Goal: Information Seeking & Learning: Check status

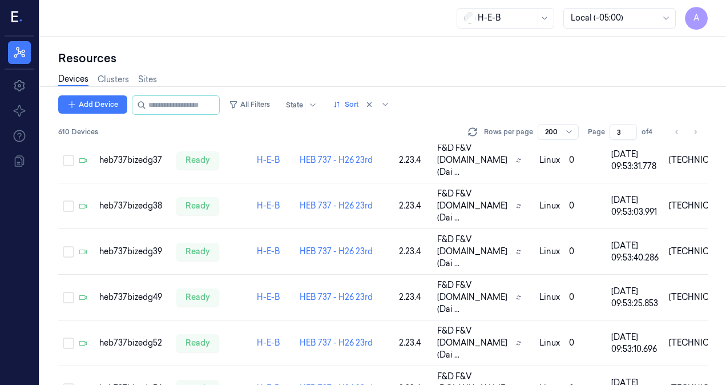
scroll to position [2038, 0]
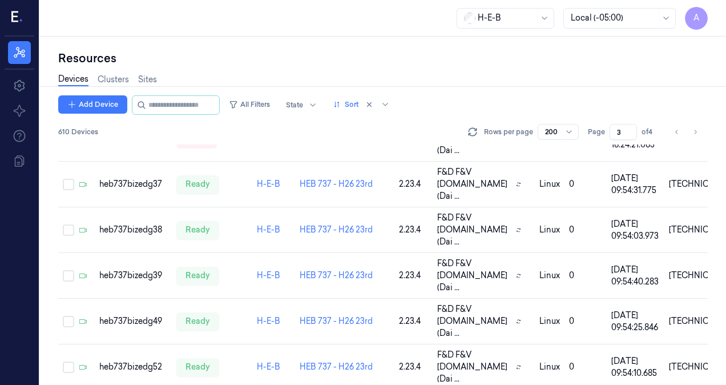
scroll to position [2015, 0]
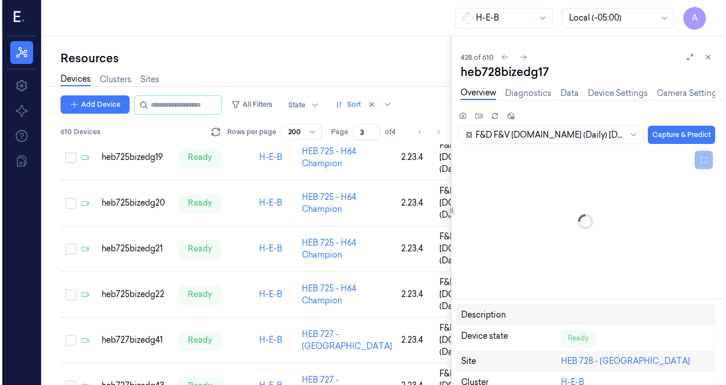
scroll to position [946, 0]
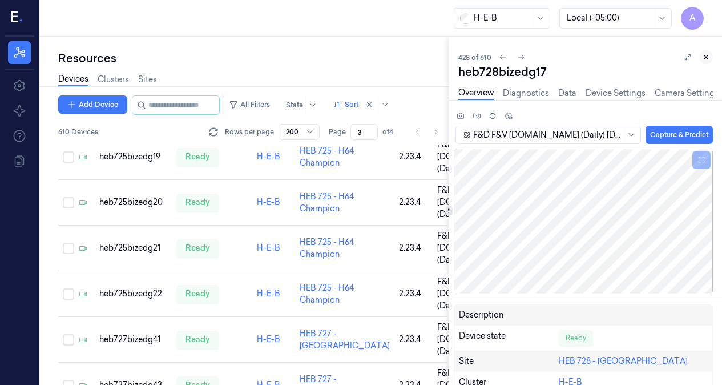
click at [706, 57] on icon at bounding box center [706, 57] width 4 height 4
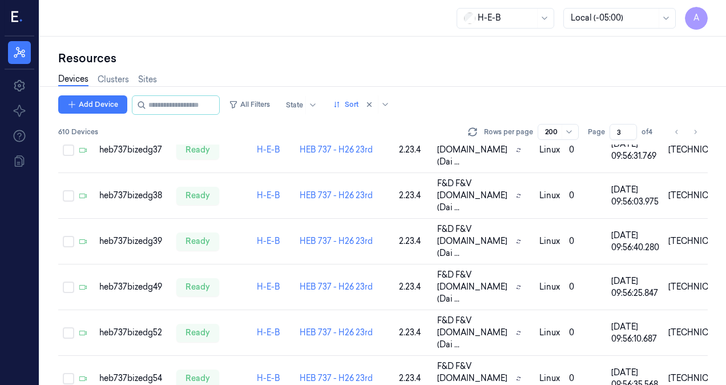
scroll to position [2044, 0]
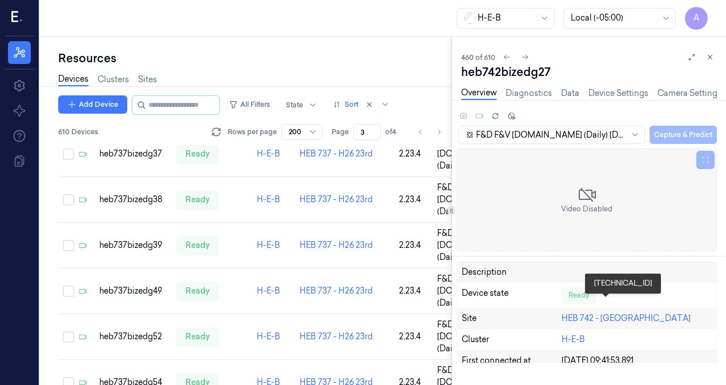
scroll to position [3307, 0]
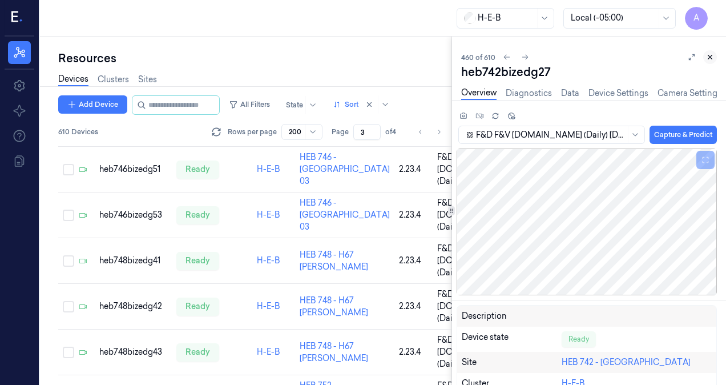
click at [713, 54] on icon at bounding box center [710, 57] width 8 height 8
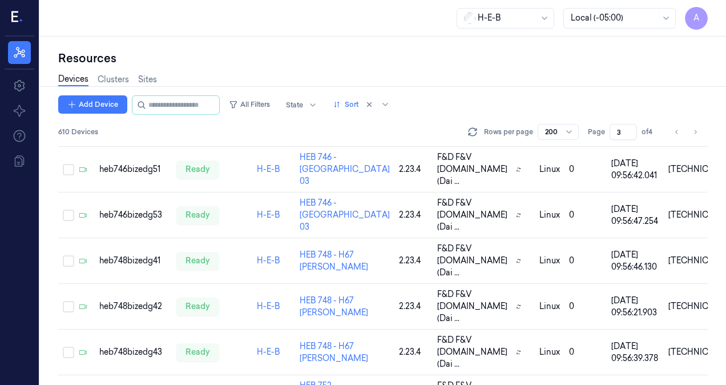
scroll to position [2037, 0]
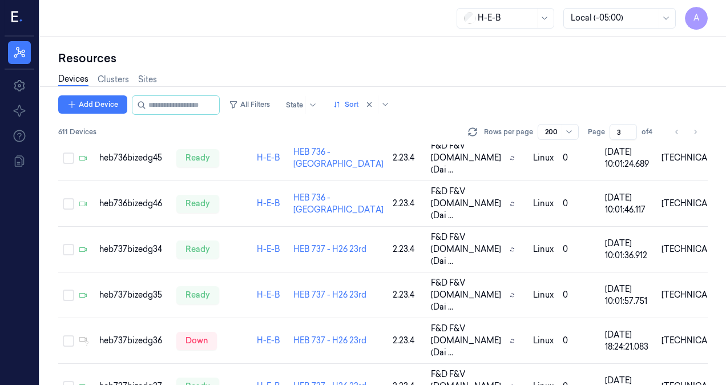
scroll to position [2001, 0]
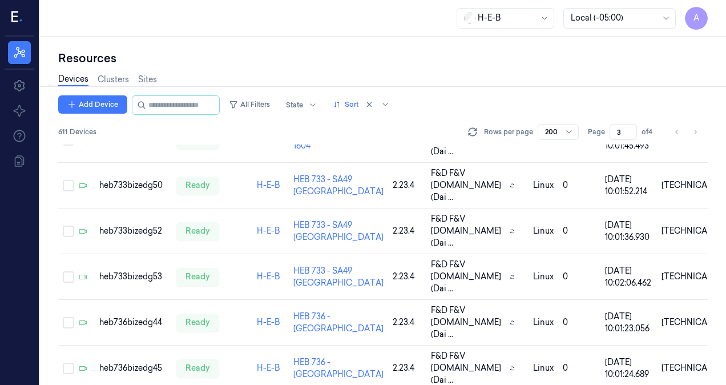
scroll to position [2001, 0]
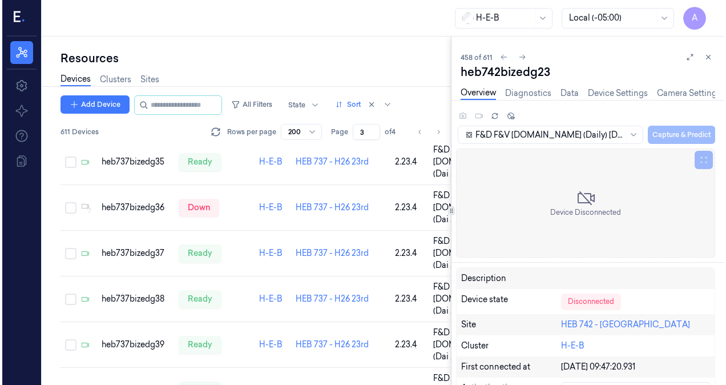
scroll to position [1933, 0]
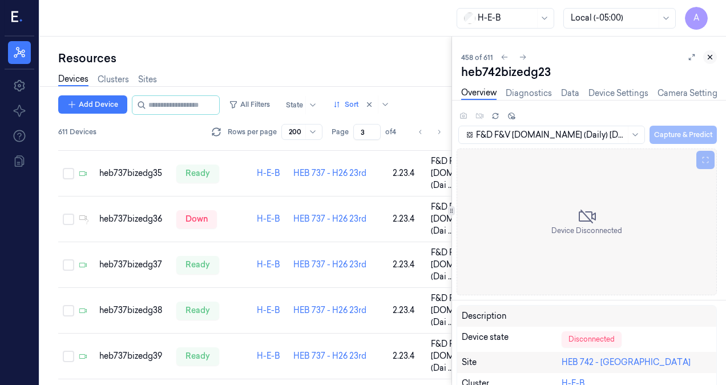
click at [710, 57] on icon at bounding box center [710, 57] width 8 height 8
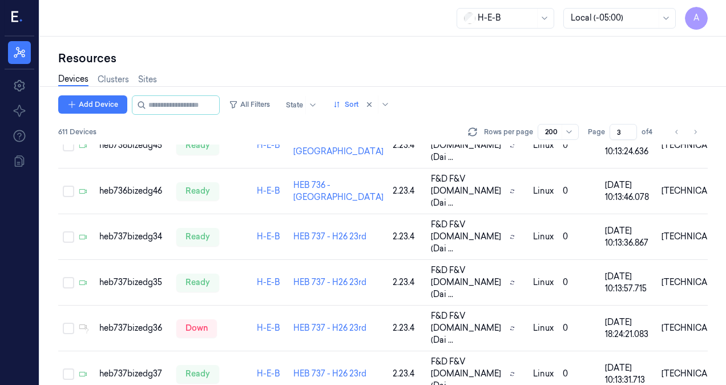
scroll to position [1933, 0]
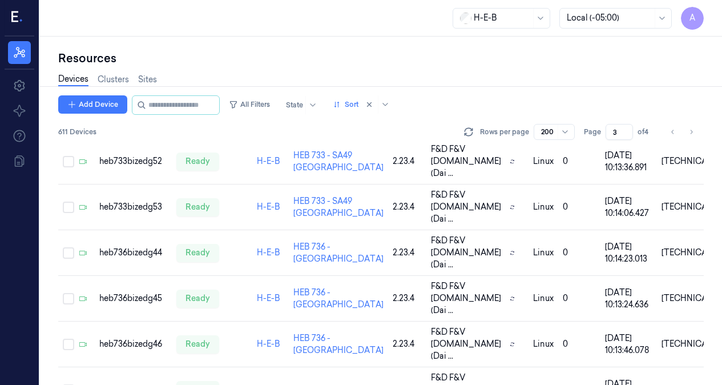
scroll to position [1672, 0]
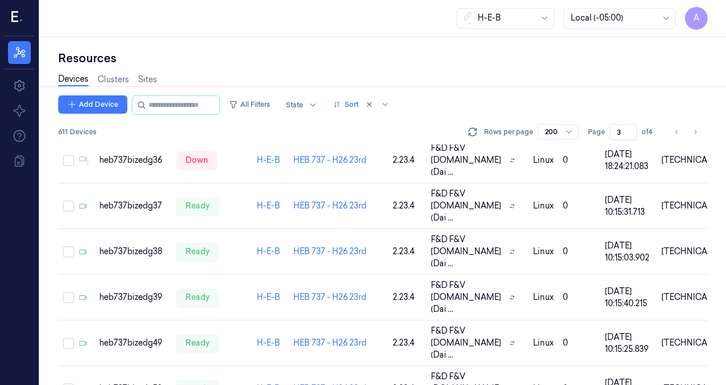
scroll to position [1993, 0]
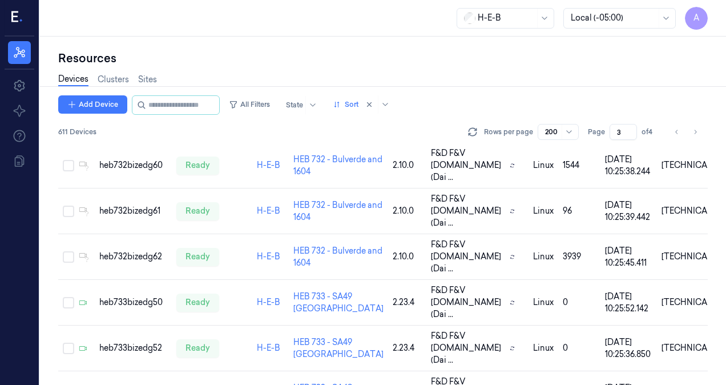
scroll to position [1933, 0]
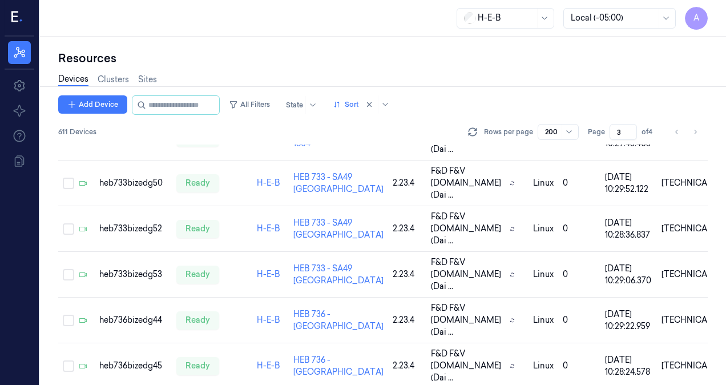
scroll to position [1933, 0]
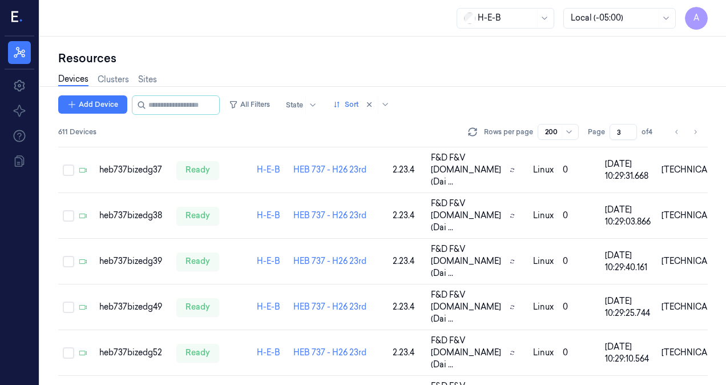
scroll to position [2029, 0]
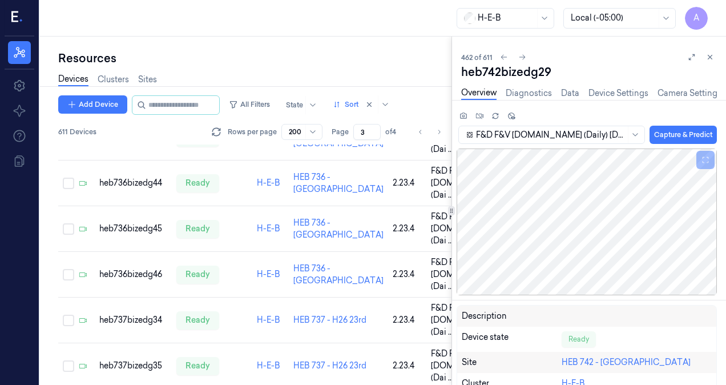
scroll to position [2676, 0]
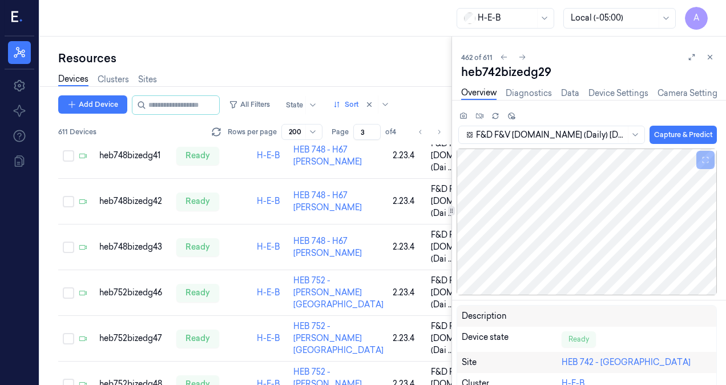
scroll to position [3469, 0]
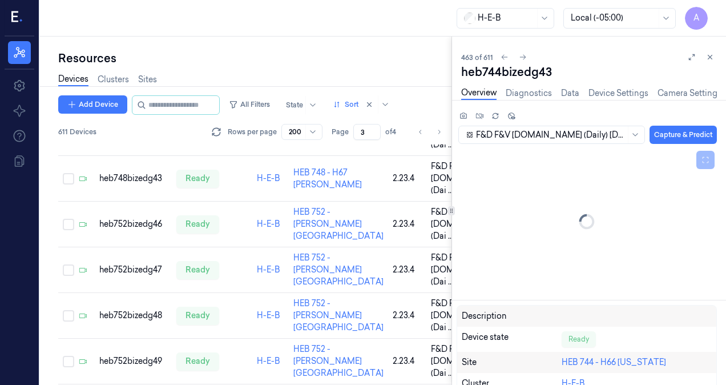
scroll to position [3539, 0]
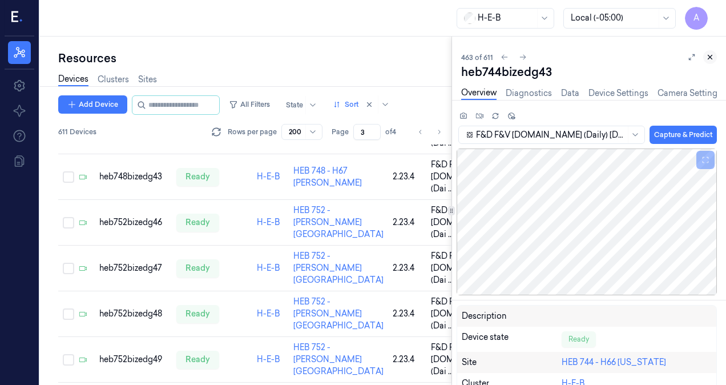
click at [709, 57] on icon at bounding box center [710, 57] width 4 height 4
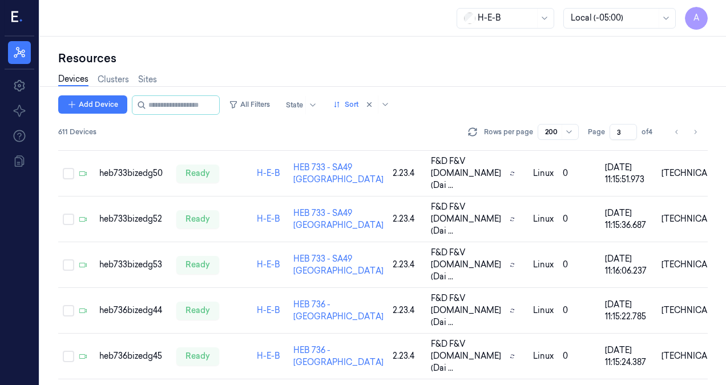
scroll to position [2102, 0]
